Goal: Use online tool/utility: Utilize a website feature to perform a specific function

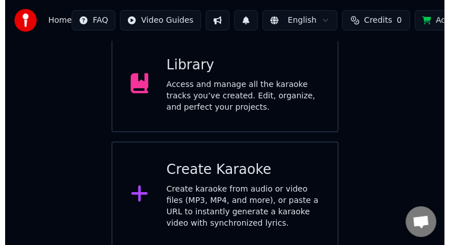
scroll to position [238, 0]
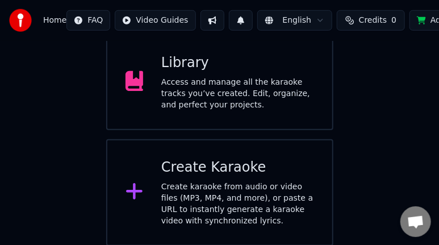
click at [232, 18] on button at bounding box center [241, 20] width 24 height 20
click at [74, 74] on div "Welcome to Youka Add Credits You have the option to listen to or download the k…" at bounding box center [219, 24] width 439 height 443
click at [135, 194] on icon at bounding box center [135, 191] width 18 height 20
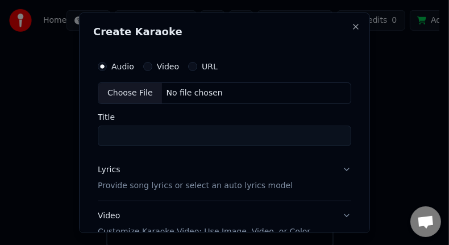
click at [147, 66] on button "Video" at bounding box center [147, 66] width 9 height 9
click at [136, 95] on div "Choose File" at bounding box center [130, 93] width 64 height 20
click at [132, 94] on div "Choose File" at bounding box center [130, 93] width 64 height 20
click at [123, 92] on div "Choose File" at bounding box center [130, 93] width 64 height 20
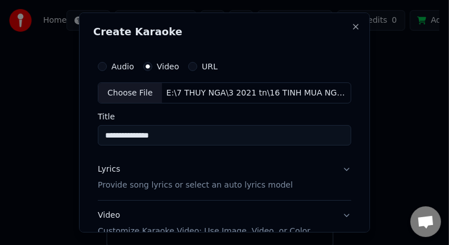
click at [185, 135] on input "**********" at bounding box center [224, 136] width 253 height 20
type input "*"
type input "**********"
drag, startPoint x: 178, startPoint y: 136, endPoint x: 91, endPoint y: 131, distance: 87.0
click at [91, 131] on div "**********" at bounding box center [224, 122] width 291 height 220
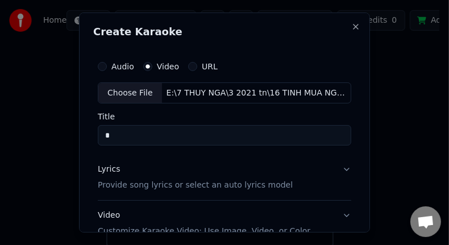
type input "*"
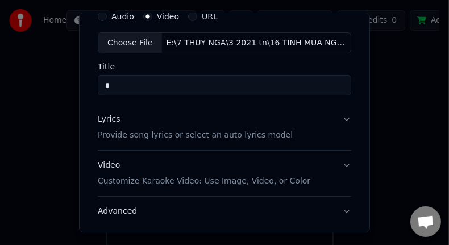
scroll to position [51, 0]
click at [254, 134] on p "Provide song lyrics or select an auto lyrics model" at bounding box center [195, 134] width 195 height 11
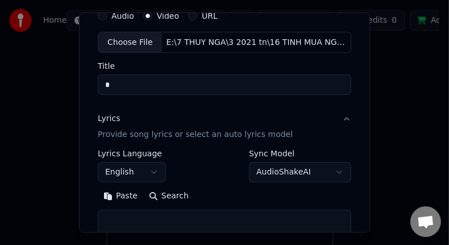
click at [154, 171] on button "English" at bounding box center [132, 172] width 68 height 20
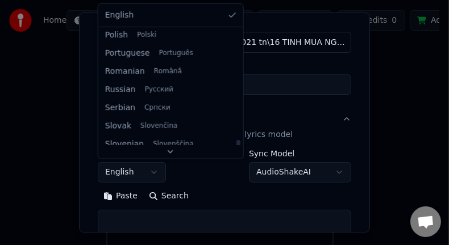
scroll to position [749, 0]
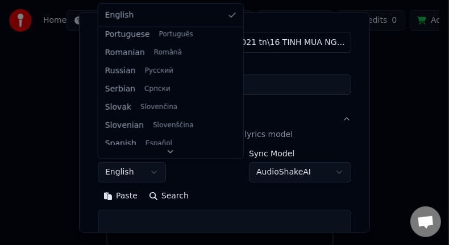
drag, startPoint x: 224, startPoint y: 45, endPoint x: 224, endPoint y: 162, distance: 117.6
click at [236, 162] on div at bounding box center [238, 161] width 4 height 26
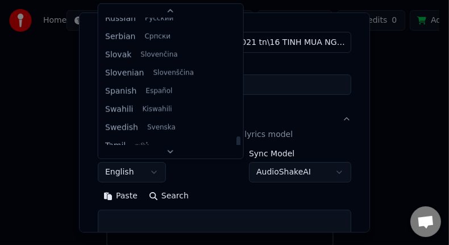
scroll to position [851, 0]
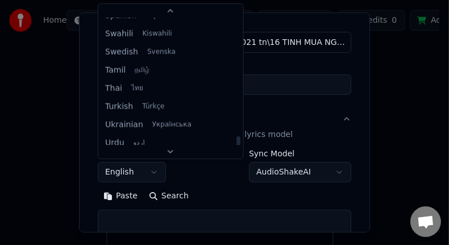
drag, startPoint x: 224, startPoint y: 129, endPoint x: 224, endPoint y: 145, distance: 16.5
click at [236, 145] on div at bounding box center [238, 149] width 4 height 26
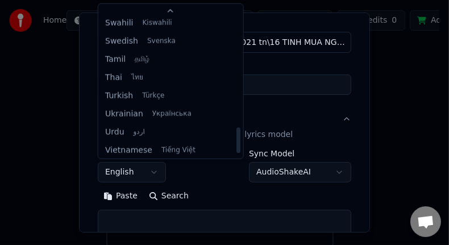
select select "**"
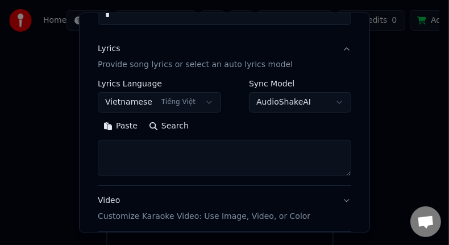
scroll to position [149, 0]
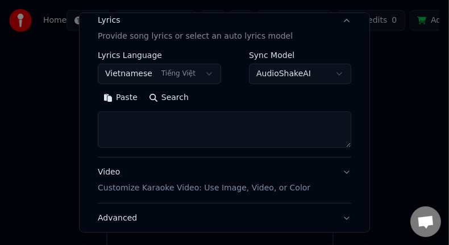
click at [177, 127] on textarea at bounding box center [224, 130] width 253 height 36
paste textarea "**********"
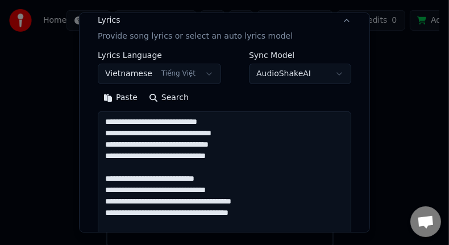
scroll to position [241, 0]
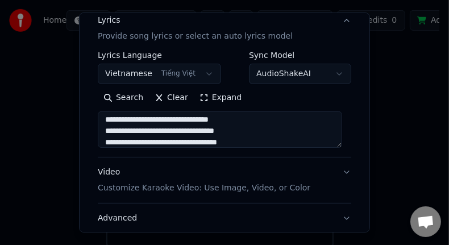
type textarea "**********"
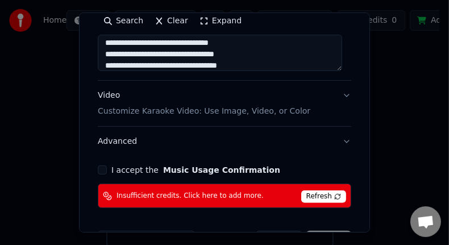
scroll to position [229, 0]
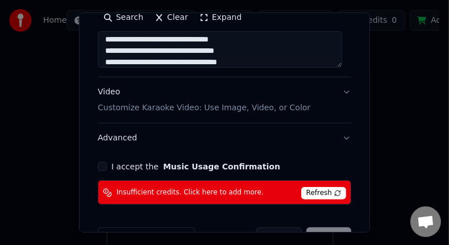
click at [104, 165] on button "I accept the Music Usage Confirmation" at bounding box center [102, 166] width 9 height 9
click at [335, 136] on button "Advanced" at bounding box center [224, 138] width 253 height 30
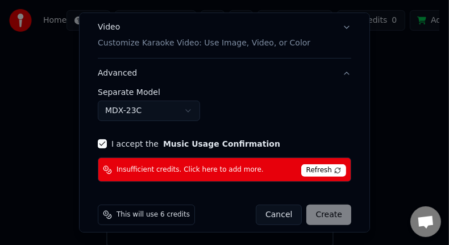
scroll to position [187, 0]
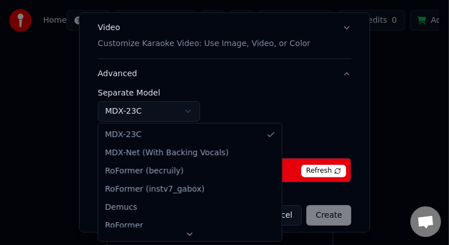
click at [187, 112] on body "**********" at bounding box center [219, 4] width 439 height 484
click at [227, 103] on body "**********" at bounding box center [219, 4] width 439 height 484
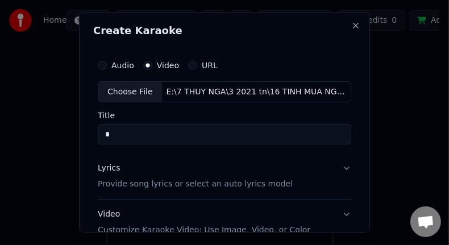
scroll to position [0, 0]
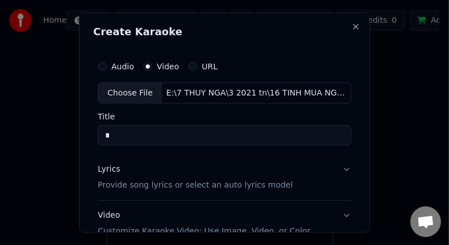
click at [179, 189] on p "Provide song lyrics or select an auto lyrics model" at bounding box center [195, 185] width 195 height 11
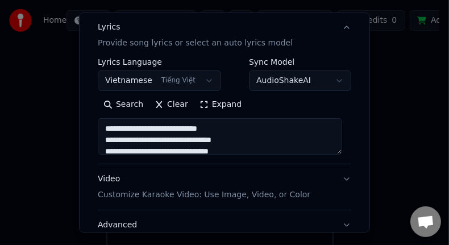
scroll to position [149, 0]
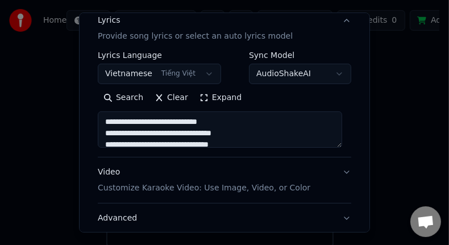
click at [267, 135] on textarea "**********" at bounding box center [220, 130] width 244 height 36
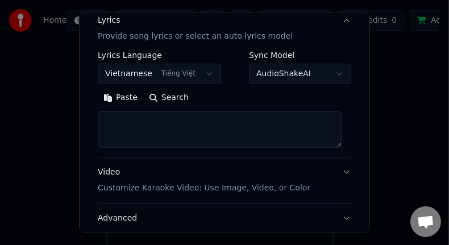
paste textarea "**********"
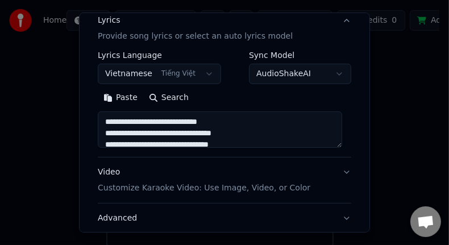
scroll to position [411, 0]
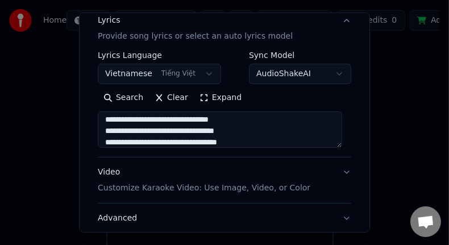
type textarea "**********"
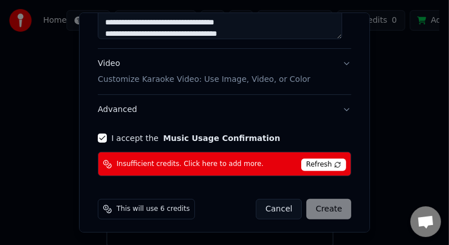
scroll to position [260, 0]
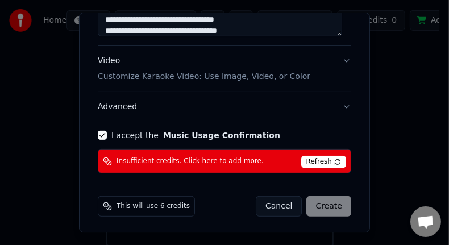
click at [305, 160] on span "Refresh" at bounding box center [323, 162] width 45 height 12
click at [319, 204] on div "Cancel Create" at bounding box center [303, 206] width 95 height 20
click at [142, 204] on span "This will use 6 credits" at bounding box center [152, 206] width 73 height 9
click at [215, 204] on div "This will use 6 credits Cancel Create" at bounding box center [224, 206] width 253 height 20
click at [118, 104] on button "Advanced" at bounding box center [224, 107] width 253 height 30
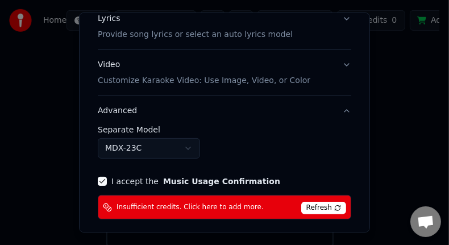
scroll to position [197, 0]
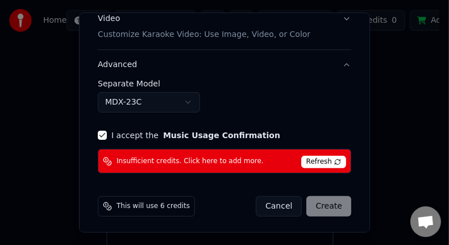
click at [129, 206] on span "This will use 6 credits" at bounding box center [152, 206] width 73 height 9
click at [106, 204] on icon at bounding box center [107, 206] width 9 height 9
click at [145, 202] on span "This will use 6 credits" at bounding box center [152, 206] width 73 height 9
click at [182, 207] on div "This will use 6 credits" at bounding box center [146, 206] width 97 height 20
click at [320, 202] on div "Cancel Create" at bounding box center [303, 206] width 95 height 20
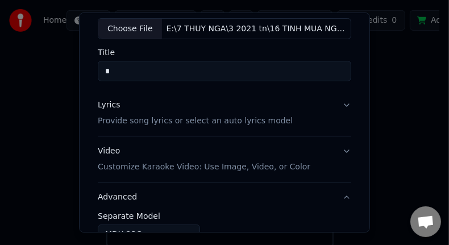
scroll to position [0, 0]
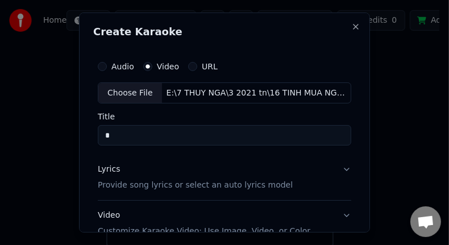
click at [259, 190] on p "Provide song lyrics or select an auto lyrics model" at bounding box center [195, 185] width 195 height 11
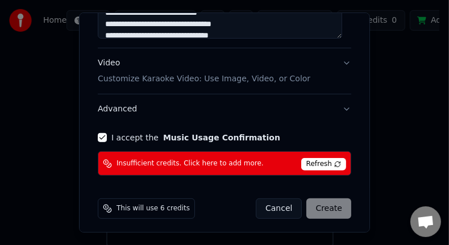
scroll to position [260, 0]
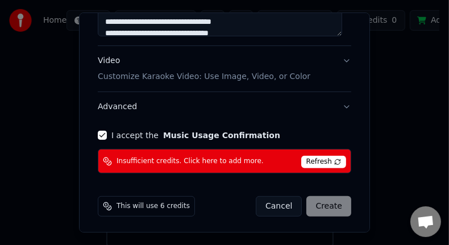
click at [221, 78] on p "Customize Karaoke Video: Use Image, Video, or Color" at bounding box center [204, 76] width 212 height 11
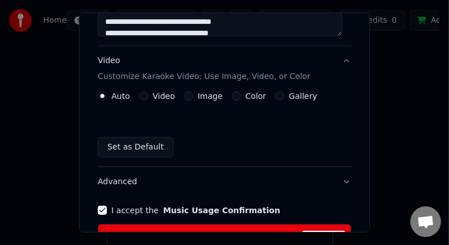
scroll to position [192, 0]
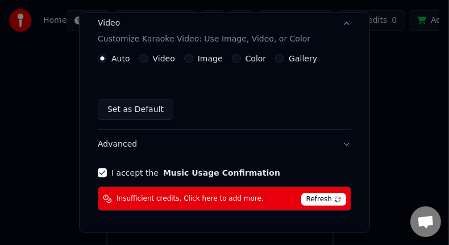
click at [140, 108] on button "Set as Default" at bounding box center [136, 109] width 76 height 20
click at [277, 57] on button "Gallery" at bounding box center [279, 58] width 9 height 9
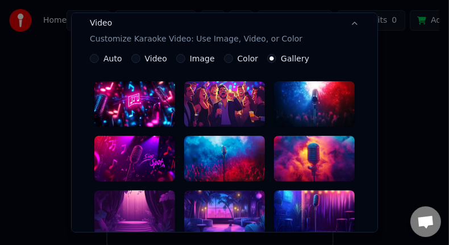
click at [240, 58] on label "Color" at bounding box center [247, 59] width 21 height 8
click at [233, 58] on button "Color" at bounding box center [228, 58] width 9 height 9
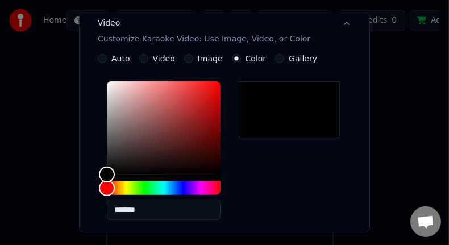
click at [207, 60] on label "Image" at bounding box center [210, 59] width 25 height 8
click at [193, 60] on button "Image" at bounding box center [188, 58] width 9 height 9
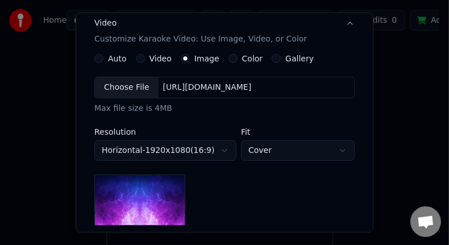
click at [151, 60] on label "Video" at bounding box center [160, 59] width 22 height 8
click at [145, 60] on button "Video" at bounding box center [140, 58] width 9 height 9
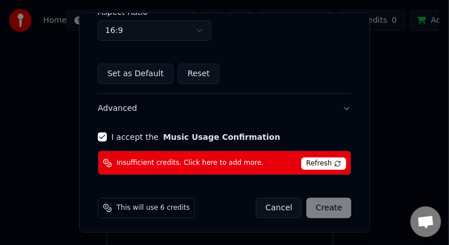
scroll to position [298, 0]
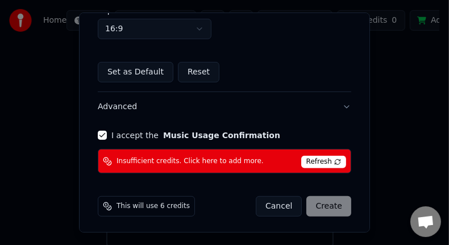
click at [320, 202] on div "Cancel Create" at bounding box center [303, 206] width 95 height 20
click at [127, 157] on span "Insufficient credits. Click here to add more." at bounding box center [189, 161] width 147 height 9
click at [102, 132] on button "I accept the Music Usage Confirmation" at bounding box center [102, 135] width 9 height 9
click at [320, 161] on span "Refresh" at bounding box center [323, 162] width 45 height 12
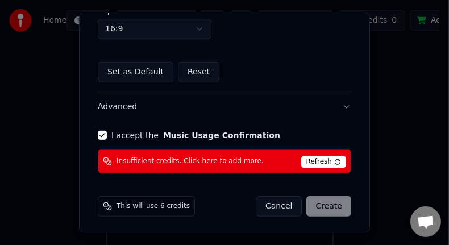
click at [320, 161] on span "Refresh" at bounding box center [323, 162] width 45 height 12
click at [146, 206] on span "This will use 6 credits" at bounding box center [152, 206] width 73 height 9
click at [147, 206] on span "This will use 6 credits" at bounding box center [152, 206] width 73 height 9
click at [324, 203] on div "Cancel Create" at bounding box center [303, 206] width 95 height 20
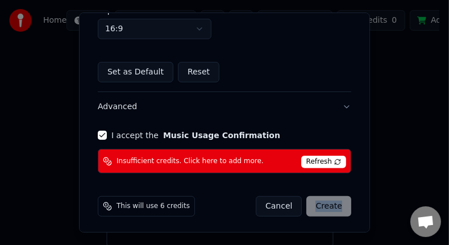
click at [324, 203] on div "Cancel Create" at bounding box center [303, 206] width 95 height 20
click at [191, 69] on button "Reset" at bounding box center [198, 72] width 41 height 20
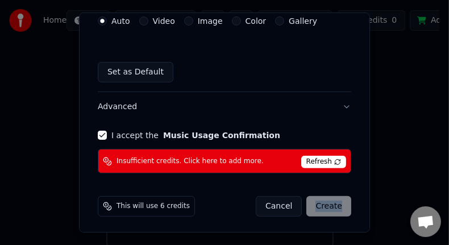
click at [131, 72] on button "Set as Default" at bounding box center [136, 72] width 76 height 20
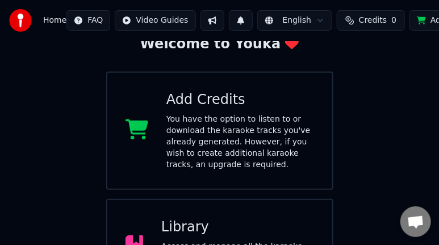
scroll to position [69, 0]
